Goal: Navigation & Orientation: Find specific page/section

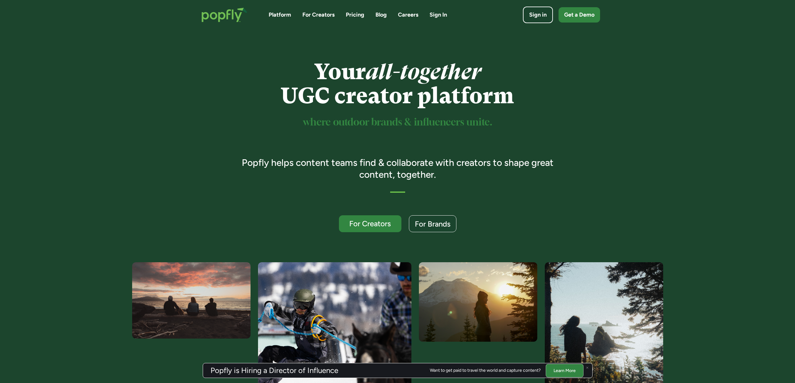
click at [318, 14] on link "For Creators" at bounding box center [319, 15] width 32 height 8
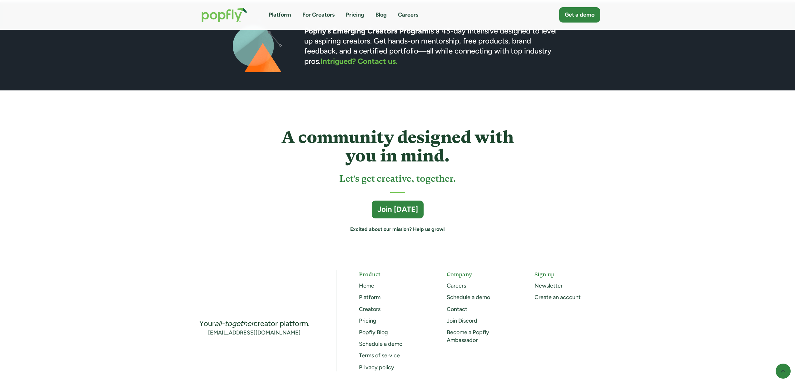
scroll to position [1646, 0]
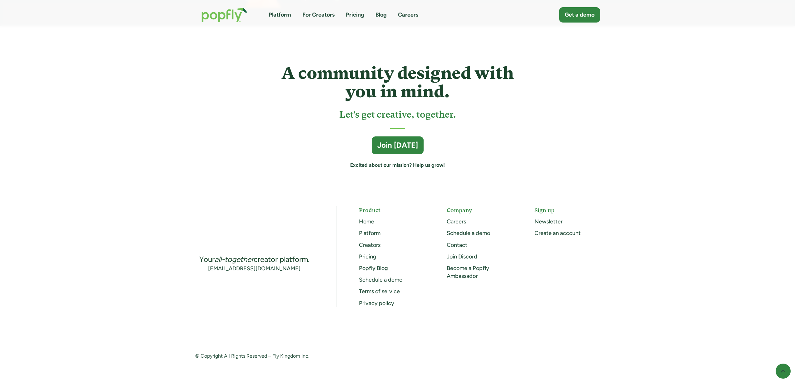
click at [374, 277] on link "Schedule a demo" at bounding box center [380, 279] width 43 height 7
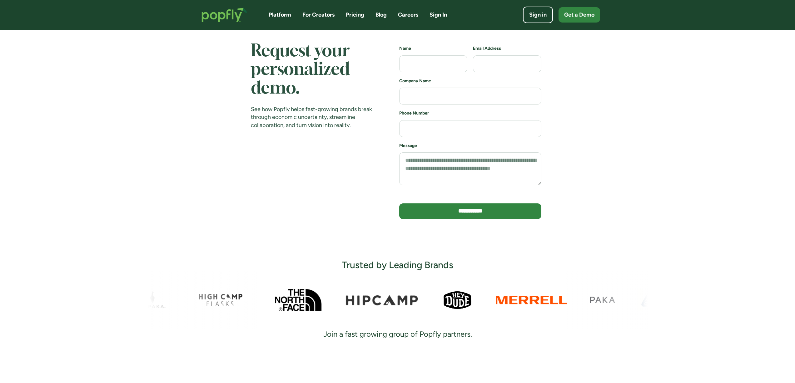
click at [383, 15] on link "Blog" at bounding box center [381, 15] width 11 height 8
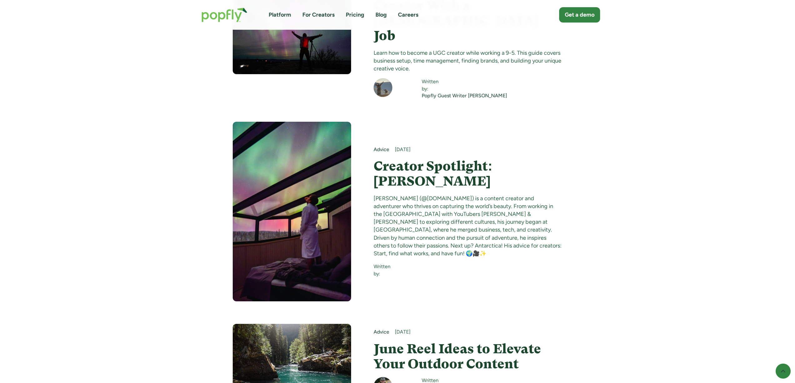
scroll to position [3472, 0]
